Goal: Task Accomplishment & Management: Manage account settings

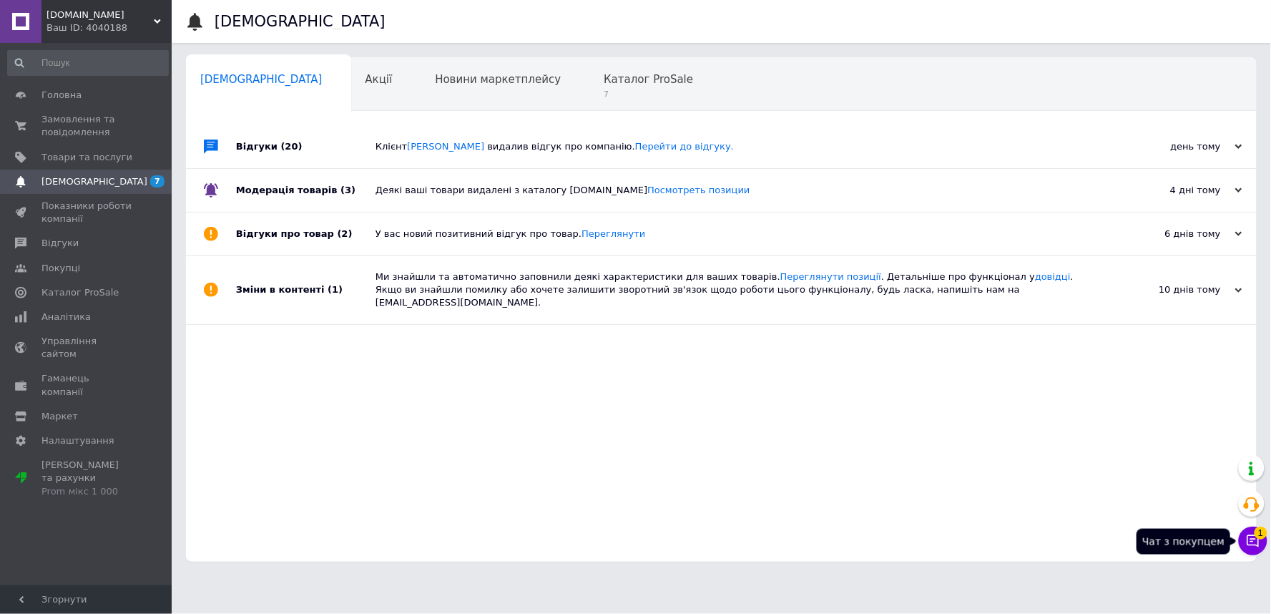
click at [1247, 535] on icon at bounding box center [1253, 541] width 14 height 14
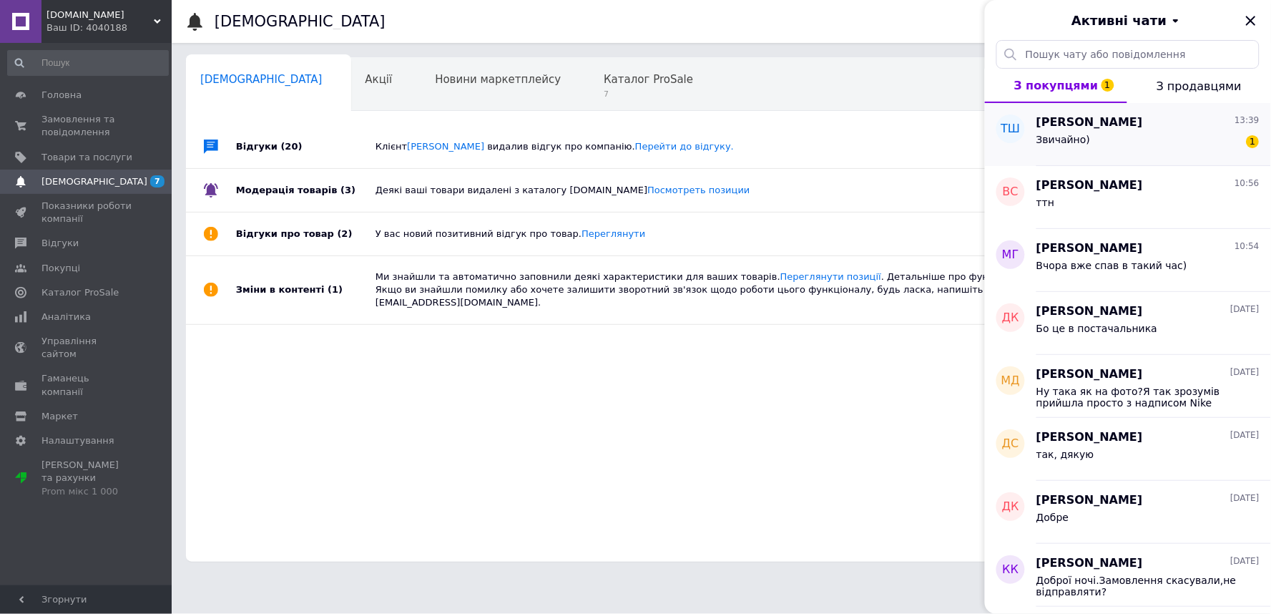
click at [1136, 149] on div "Звичайно) 1" at bounding box center [1147, 142] width 223 height 23
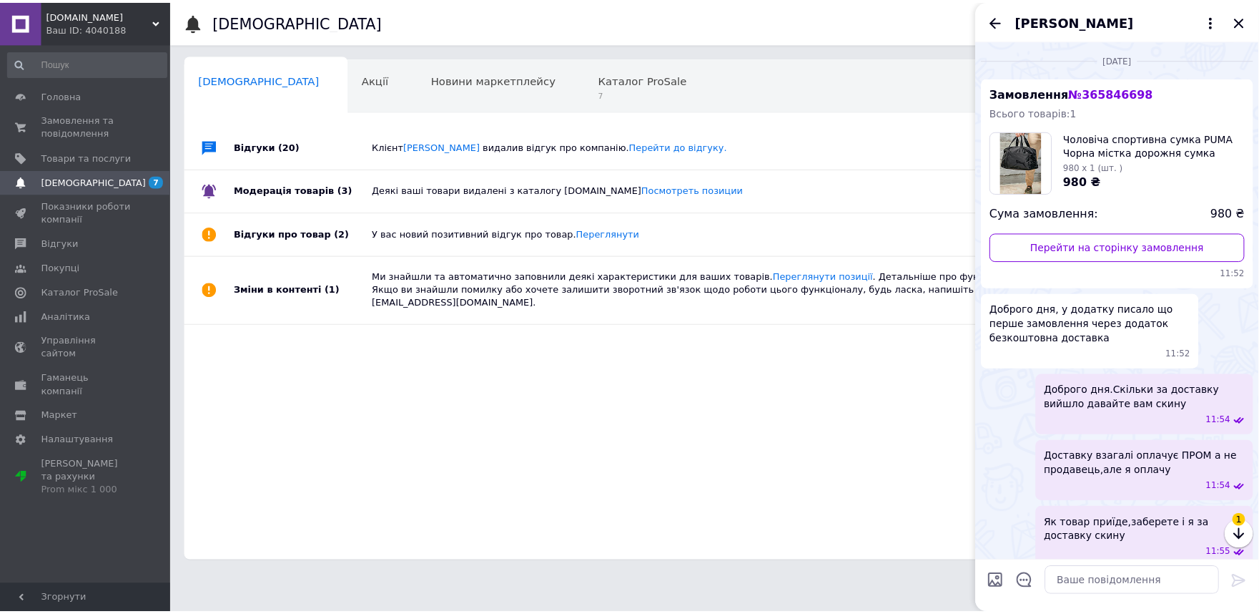
scroll to position [540, 0]
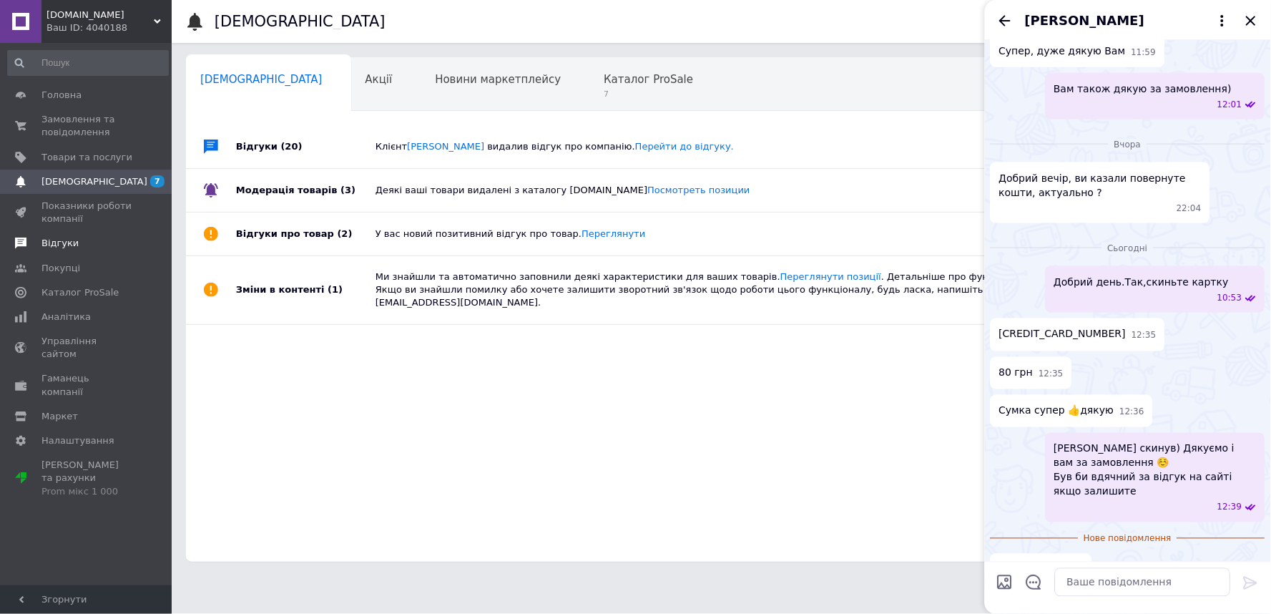
click at [60, 250] on link "Відгуки" at bounding box center [88, 243] width 176 height 24
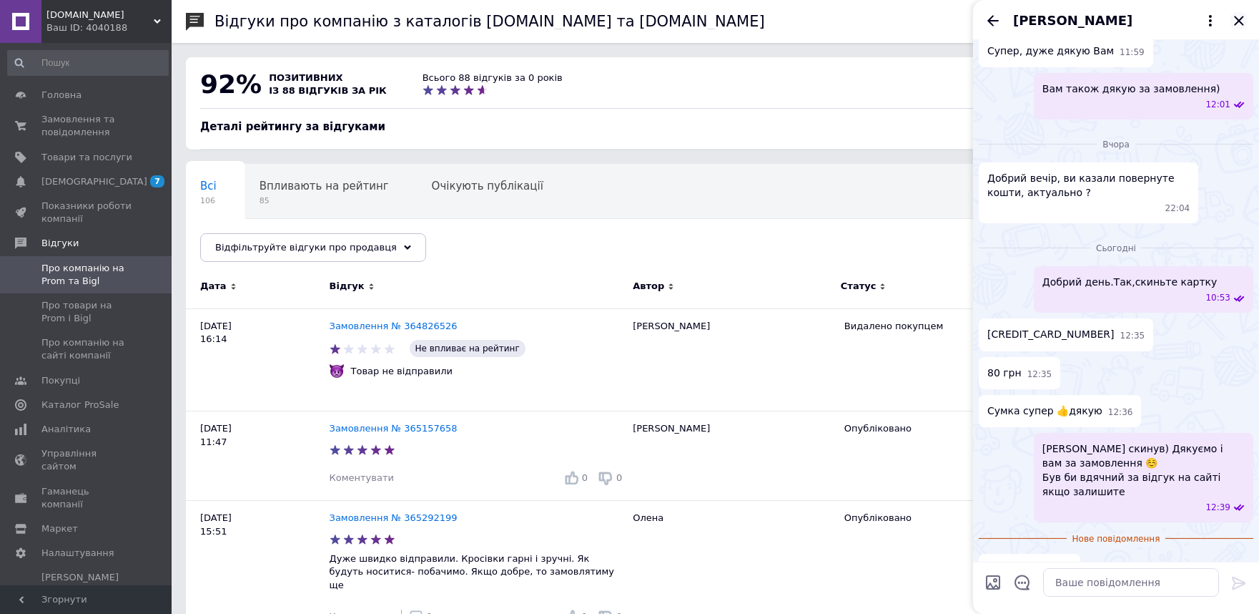
click at [1241, 21] on icon "Закрити" at bounding box center [1238, 20] width 9 height 9
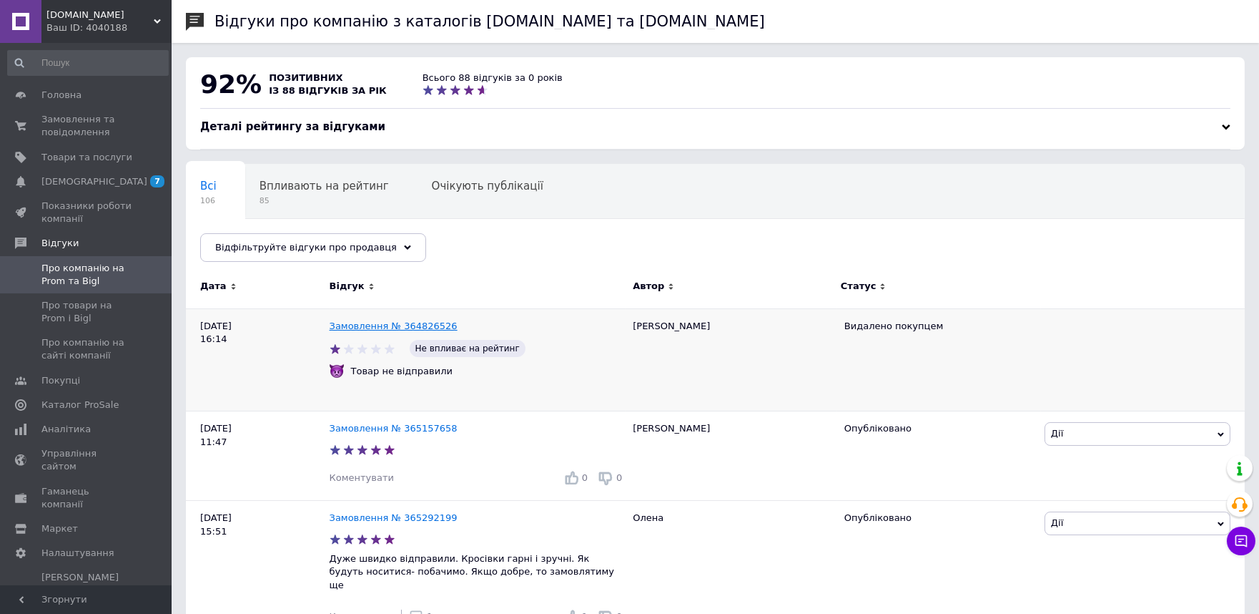
click at [373, 328] on link "Замовлення № 364826526" at bounding box center [394, 325] width 128 height 11
